Goal: Transaction & Acquisition: Purchase product/service

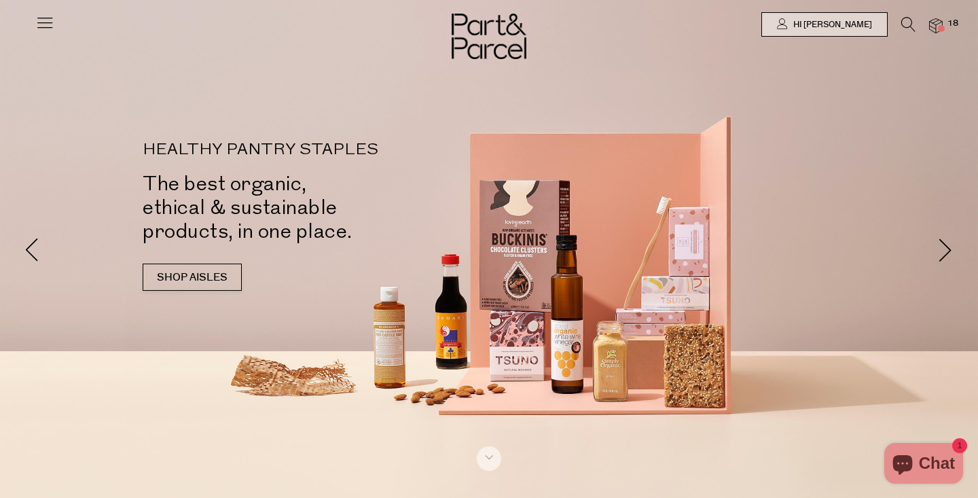
click at [909, 22] on icon at bounding box center [908, 24] width 14 height 15
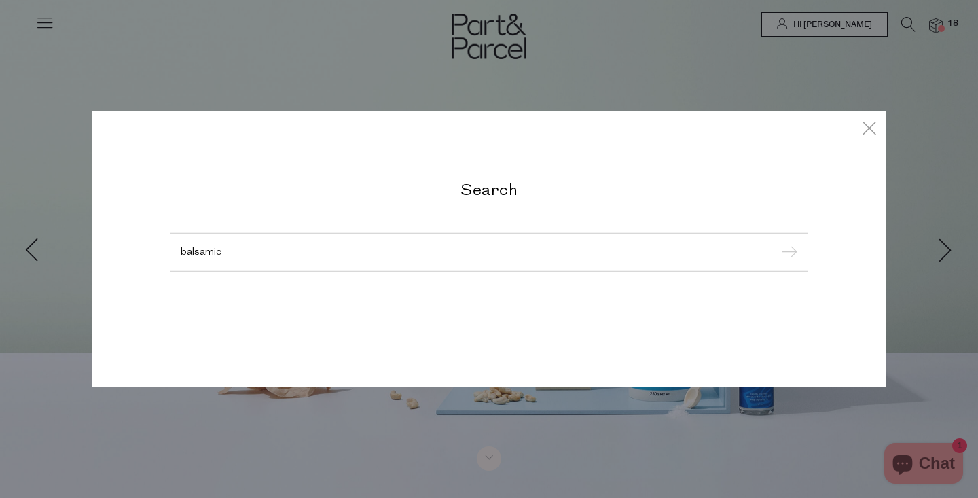
type input "balsamic"
click at [777, 242] on input "submit" at bounding box center [787, 252] width 20 height 20
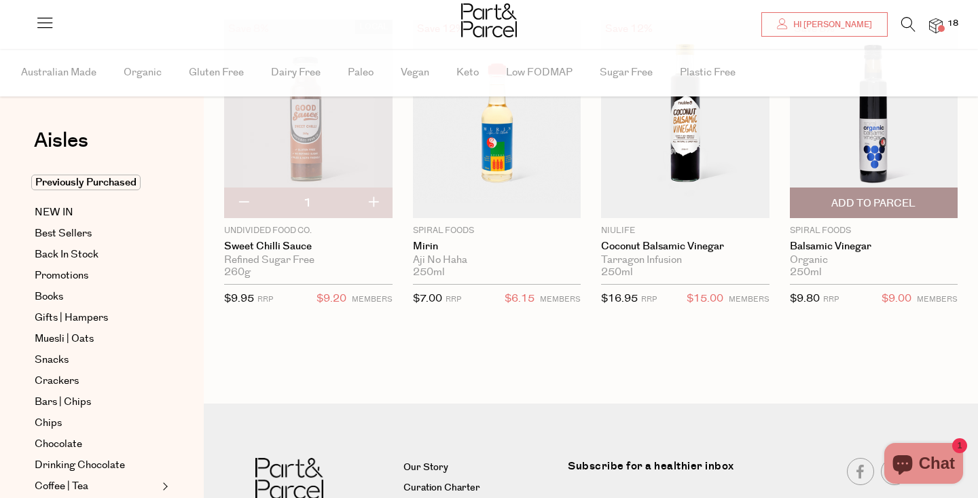
scroll to position [153, 0]
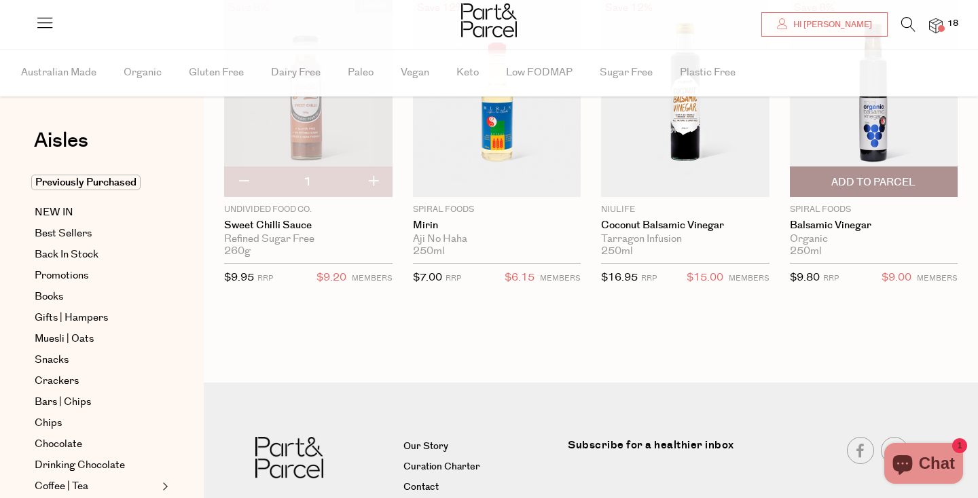
click at [880, 139] on img at bounding box center [874, 98] width 168 height 198
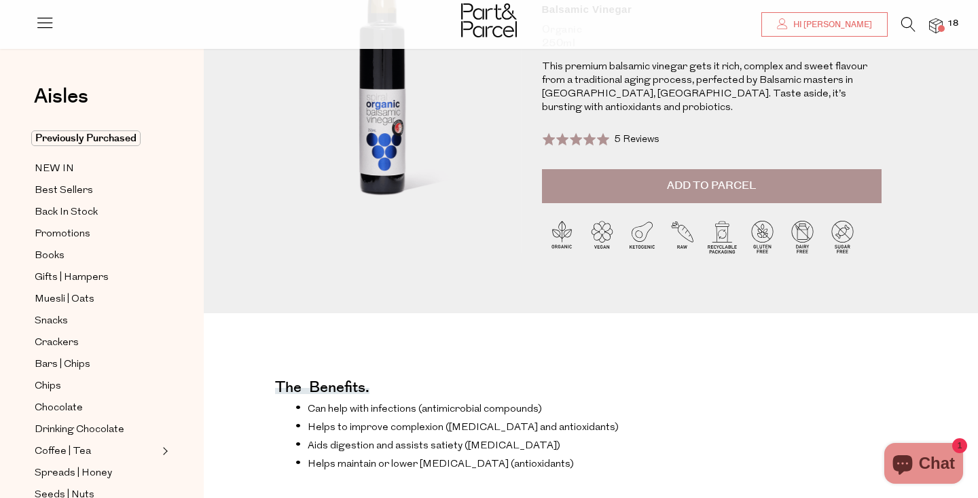
scroll to position [163, 0]
click at [677, 179] on span "Add to Parcel" at bounding box center [711, 187] width 89 height 16
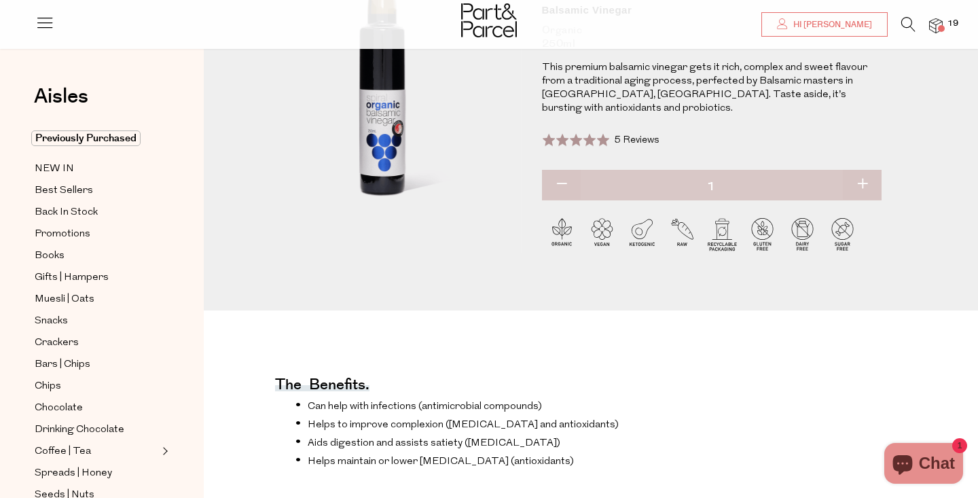
click at [942, 22] on img at bounding box center [936, 26] width 14 height 16
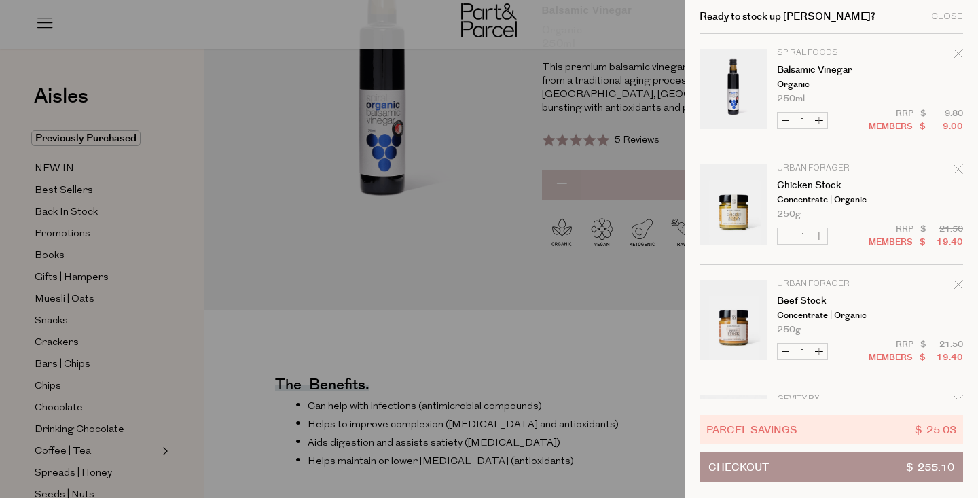
click at [942, 22] on div "Ready to stock up Aidan? Close" at bounding box center [832, 17] width 264 height 34
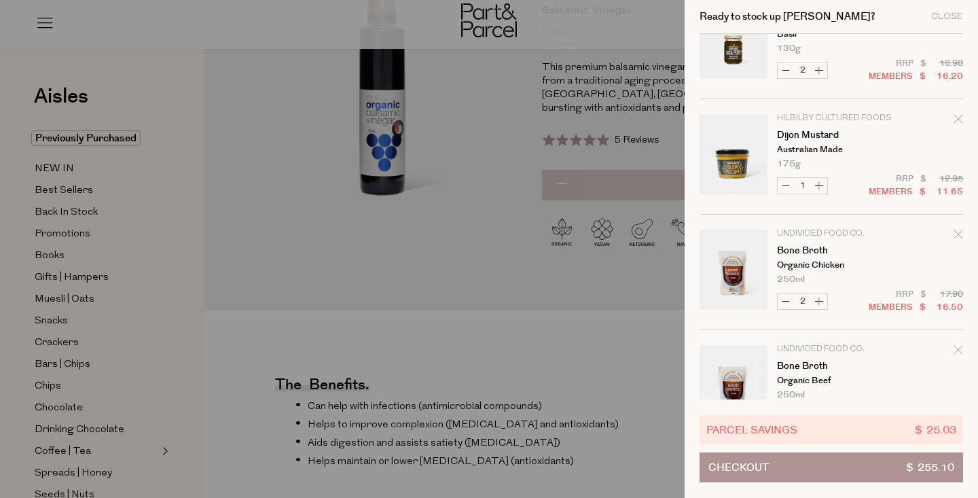
scroll to position [745, 0]
click at [959, 236] on icon "Remove Bone Broth" at bounding box center [959, 233] width 10 height 10
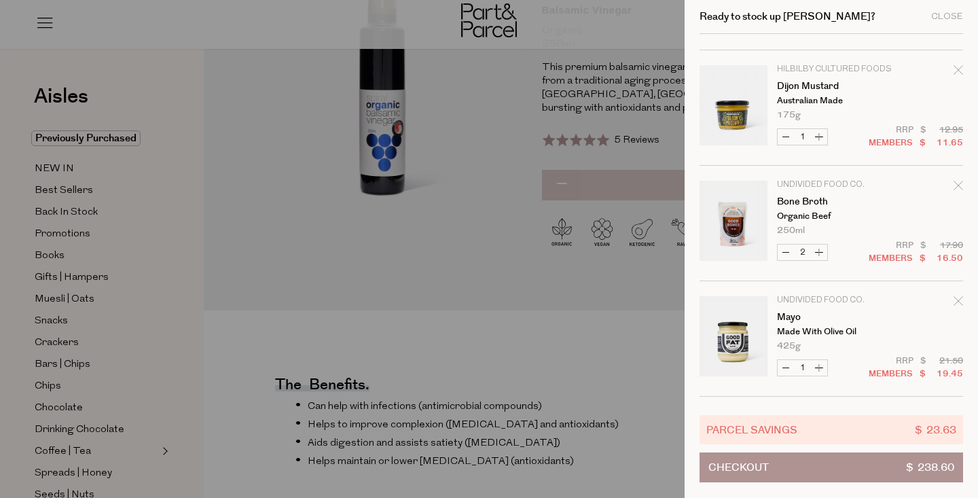
scroll to position [800, 0]
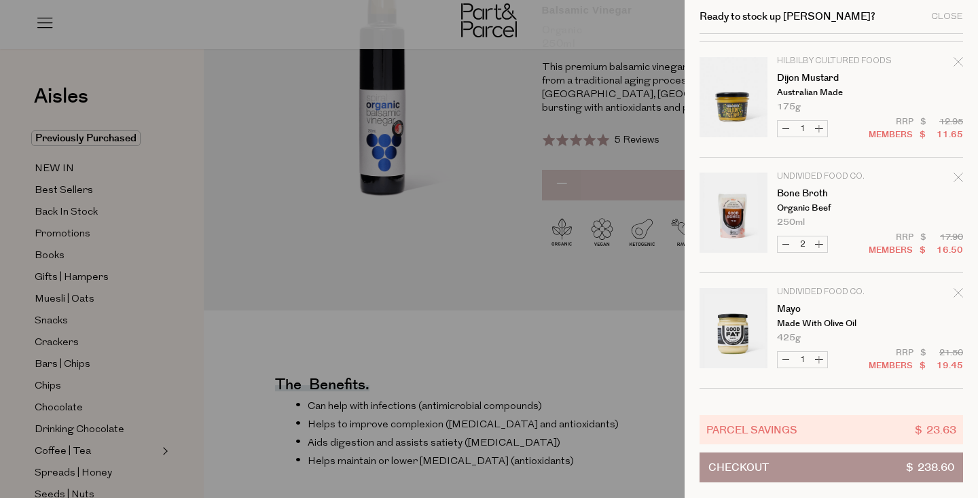
click at [956, 175] on icon "Remove Bone Broth" at bounding box center [959, 178] width 10 height 10
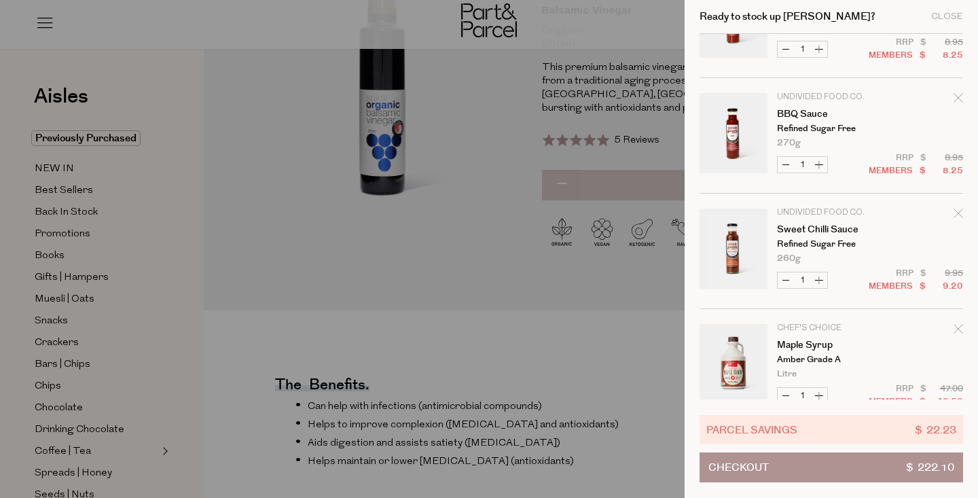
scroll to position [1136, 0]
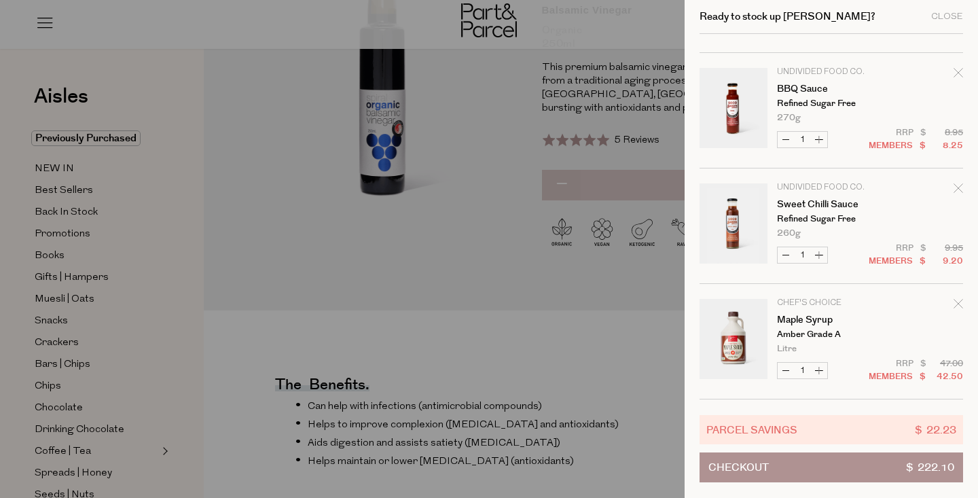
click at [853, 463] on button "Checkout $ 222.10" at bounding box center [832, 467] width 264 height 30
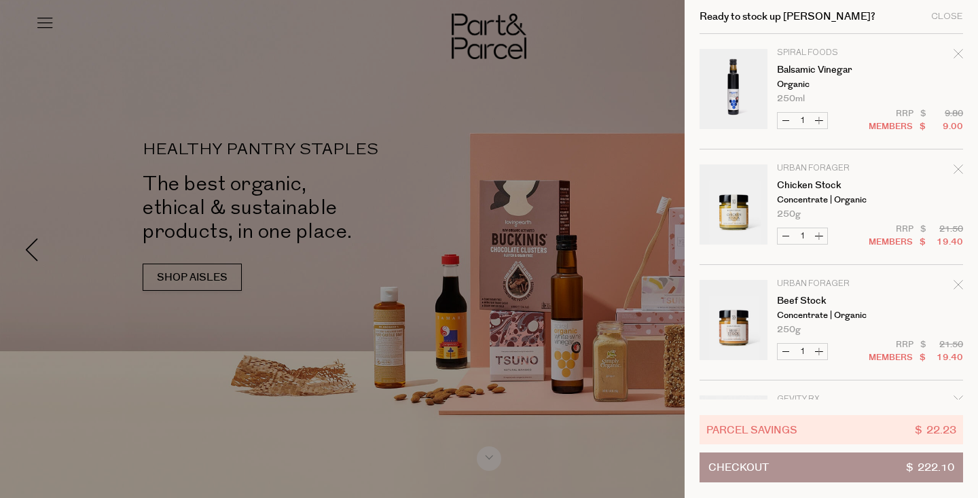
click at [958, 287] on icon "Remove Beef Stock" at bounding box center [958, 284] width 9 height 9
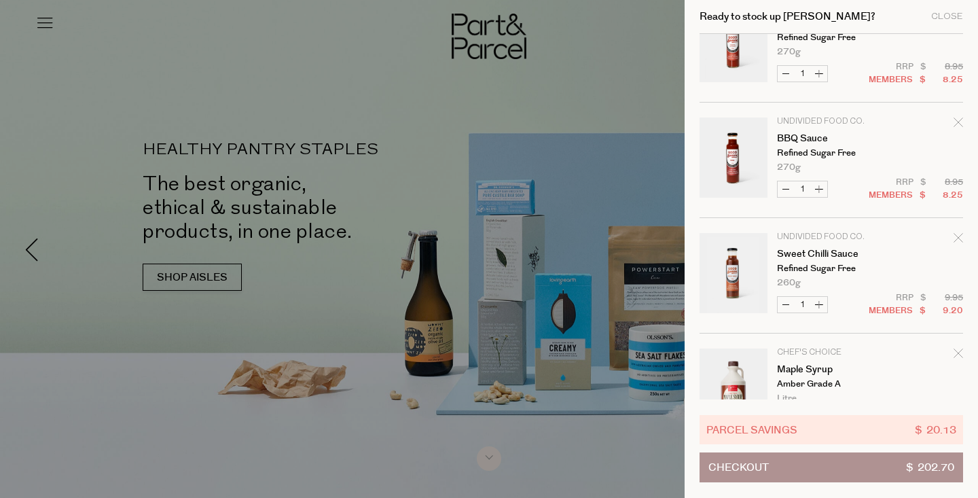
scroll to position [1020, 0]
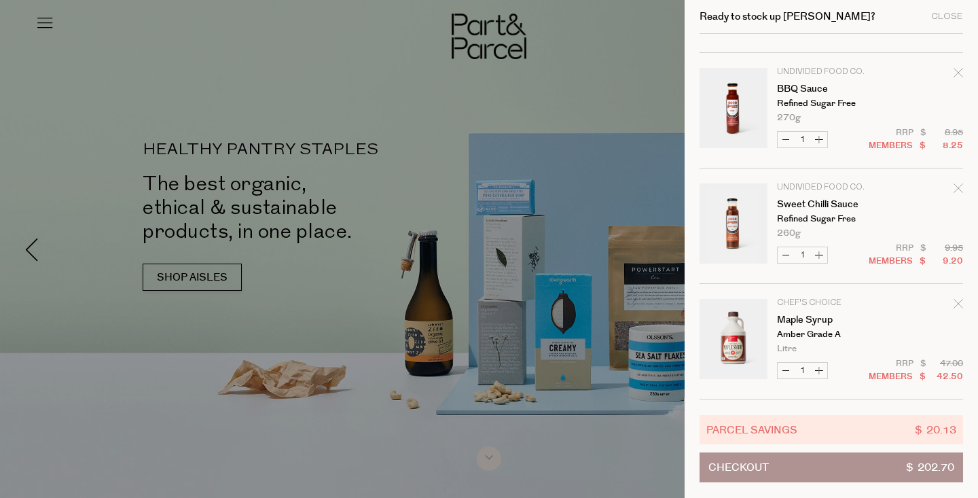
click at [788, 479] on button "Checkout $ 202.70" at bounding box center [832, 467] width 264 height 30
